Goal: Information Seeking & Learning: Learn about a topic

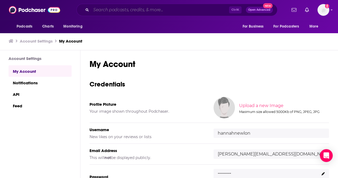
click at [125, 6] on input "Search podcasts, credits, & more..." at bounding box center [160, 10] width 138 height 9
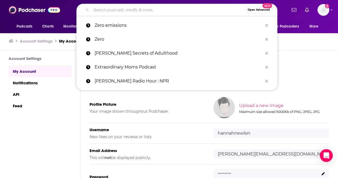
paste input "Health Wanted"
type input "Health Wanted"
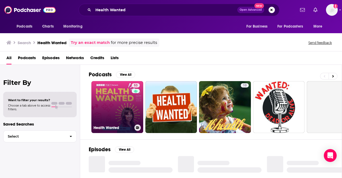
click at [125, 109] on link "53 Health Wanted" at bounding box center [117, 107] width 52 height 52
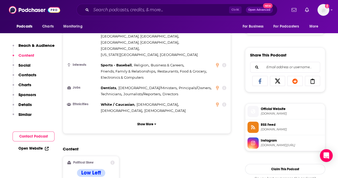
scroll to position [437, 0]
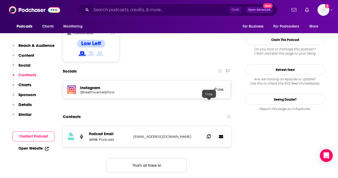
click at [209, 134] on icon at bounding box center [209, 136] width 4 height 4
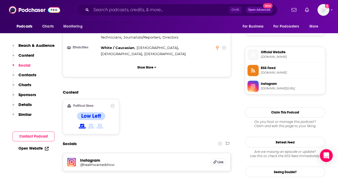
scroll to position [361, 0]
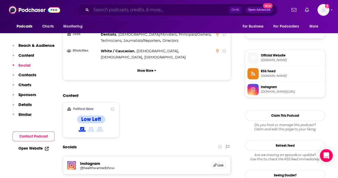
click at [133, 8] on input "Search podcasts, credits, & more..." at bounding box center [160, 10] width 138 height 9
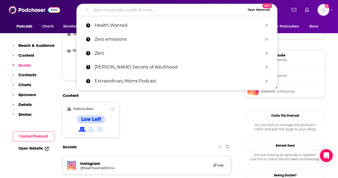
click at [133, 8] on input "Search podcasts, credits, & more..." at bounding box center [168, 10] width 154 height 9
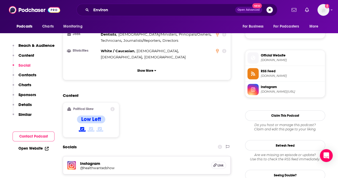
click at [132, 5] on div "Environ Open Advanced New" at bounding box center [177, 10] width 201 height 12
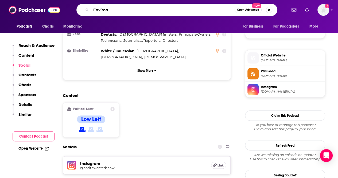
click at [135, 8] on input "Environ" at bounding box center [163, 10] width 144 height 9
type input "Environmental Health"
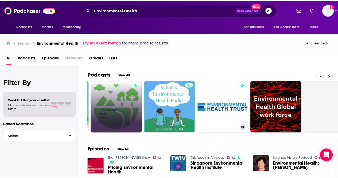
scroll to position [0, 108]
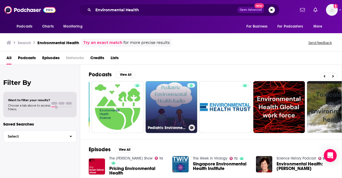
click at [180, 100] on link "Pediatric Environmental Health Radio" at bounding box center [172, 107] width 52 height 52
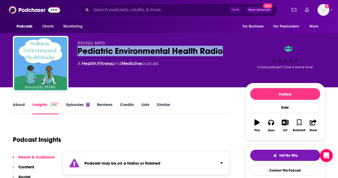
drag, startPoint x: 225, startPoint y: 48, endPoint x: 75, endPoint y: 47, distance: 150.1
click at [75, 47] on div "PEHSU NPO Pediatric Environmental Health Radio A Health , Fitness and Medicine …" at bounding box center [169, 65] width 313 height 58
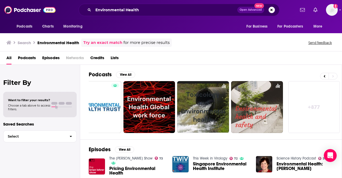
click at [310, 98] on link "+ 877" at bounding box center [315, 107] width 52 height 52
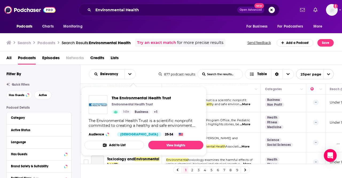
scroll to position [69, 0]
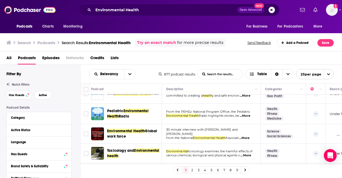
click at [242, 127] on td "30 minute interview with [PERSON_NAME] and [PERSON_NAME] from the National Envi…" at bounding box center [211, 134] width 99 height 20
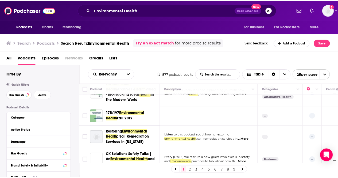
scroll to position [256, 0]
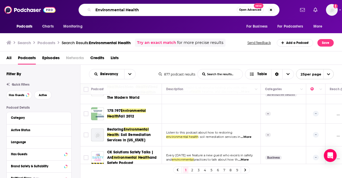
drag, startPoint x: 151, startPoint y: 9, endPoint x: 0, endPoint y: -18, distance: 153.3
click at [0, 0] on html "Podcasts Charts Monitoring Environmental Health Open Advanced New For Business …" at bounding box center [171, 89] width 342 height 178
paste input "arth to Humans"
type input "Earth to Humans"
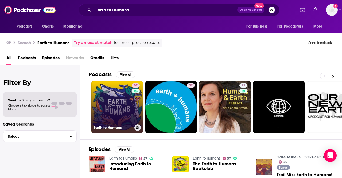
click at [108, 115] on link "57 Earth to Humans" at bounding box center [117, 107] width 52 height 52
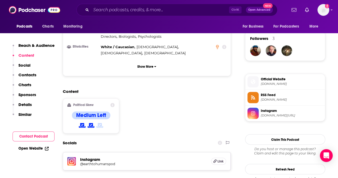
click at [147, 89] on div "Content Political Skew Medium Left" at bounding box center [147, 113] width 168 height 49
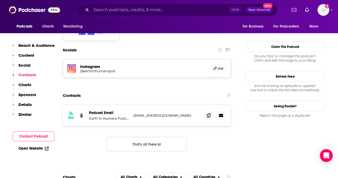
scroll to position [474, 0]
